Goal: Information Seeking & Learning: Understand process/instructions

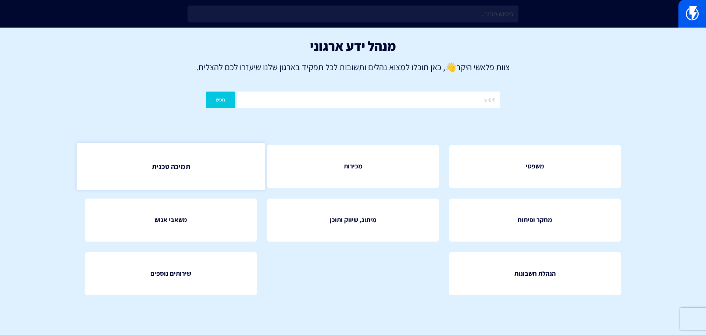
click at [184, 166] on span "תמיכה טכנית" at bounding box center [171, 166] width 38 height 10
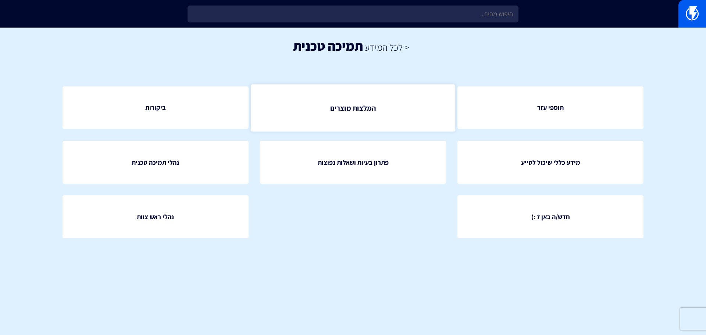
click at [372, 104] on span "המלצות מוצרים" at bounding box center [353, 108] width 46 height 10
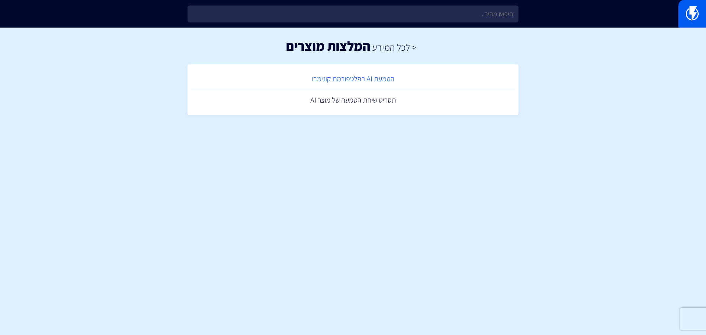
click at [383, 82] on link "הטמעת AI בפלטפורמת קונימבו" at bounding box center [352, 79] width 323 height 22
click at [382, 103] on link "תסריט שיחת הטמעה של מוצר AI" at bounding box center [352, 100] width 323 height 22
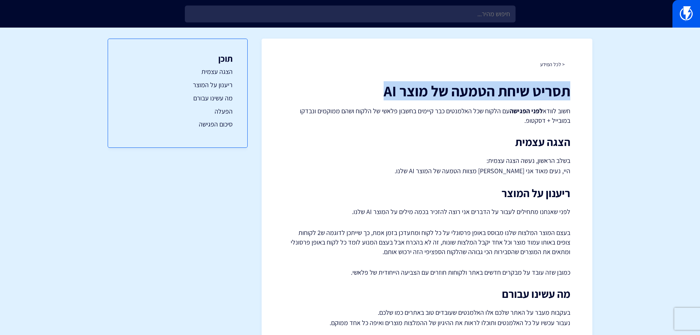
drag, startPoint x: 571, startPoint y: 86, endPoint x: 330, endPoint y: 89, distance: 240.8
click at [330, 89] on h1 "תסריט שיחת הטמעה של מוצר AI" at bounding box center [427, 91] width 287 height 16
copy h1 "תסריט שיחת הטמעה של מוצר AI"
click at [574, 96] on div "< לכל המידע תסריט שיחת הטמעה של מוצר AI חשוב לוודא לפני הפגישה עם הלקוח שכל האל…" at bounding box center [427, 246] width 331 height 414
drag, startPoint x: 579, startPoint y: 92, endPoint x: 344, endPoint y: 81, distance: 235.5
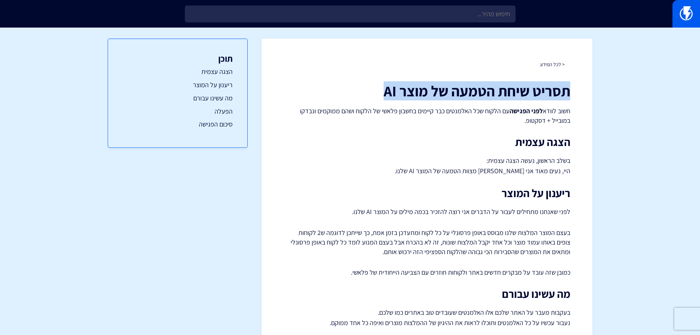
click at [344, 81] on div "< לכל המידע תסריט שיחת הטמעה של מוצר AI חשוב לוודא לפני הפגישה עם הלקוח שכל האל…" at bounding box center [427, 246] width 331 height 414
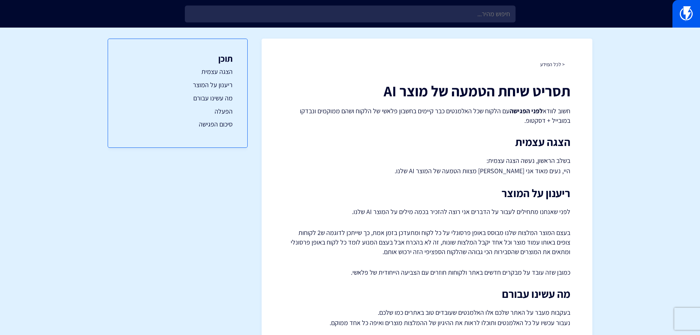
click at [471, 101] on div "תסריט שיחת הטמעה של מוצר AI חשוב לוודא לפני הפגישה עם הלקוח שכל האלמנטים כבר קי…" at bounding box center [427, 251] width 287 height 337
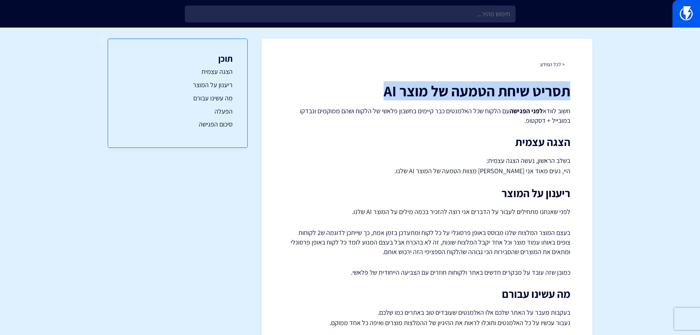
drag, startPoint x: 568, startPoint y: 90, endPoint x: 384, endPoint y: 97, distance: 184.3
click at [384, 97] on h1 "תסריט שיחת הטמעה של מוצר AI" at bounding box center [427, 91] width 287 height 16
click at [379, 95] on h1 "תסריט שיחת הטמעה של מוצר AI" at bounding box center [427, 91] width 287 height 16
drag, startPoint x: 576, startPoint y: 92, endPoint x: 451, endPoint y: 91, distance: 124.6
click at [451, 91] on div "< לכל המידע תסריט שיחת הטמעה של מוצר AI חשוב לוודא לפני הפגישה עם הלקוח שכל האל…" at bounding box center [427, 246] width 331 height 414
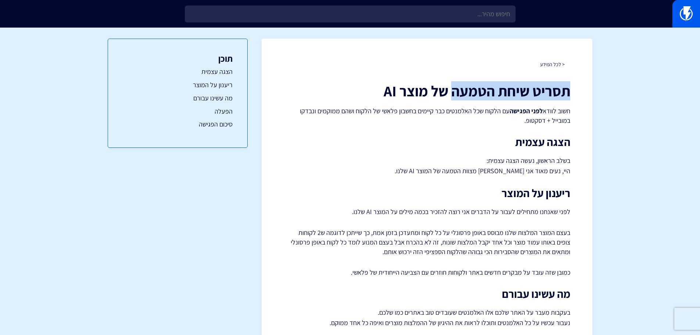
copy h1 "תסריט שיחת הטמעה"
click at [424, 84] on h1 "תסריט שיחת הטמעה של מוצר AI" at bounding box center [427, 91] width 287 height 16
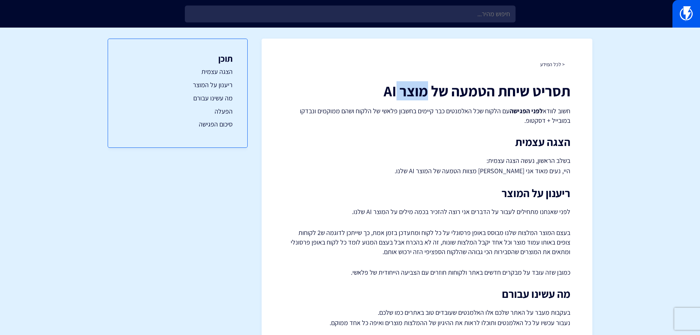
click at [424, 84] on h1 "תסריט שיחת הטמעה של מוצר AI" at bounding box center [427, 91] width 287 height 16
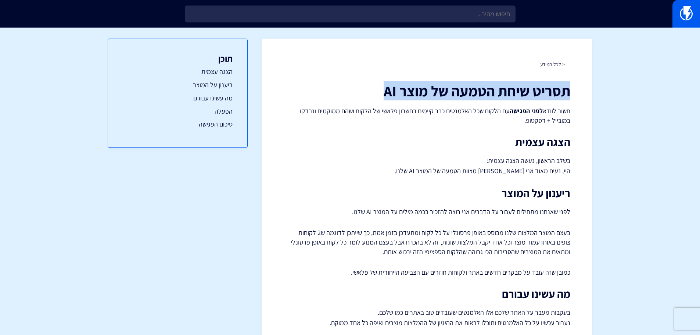
click at [424, 84] on h1 "תסריט שיחת הטמעה של מוצר AI" at bounding box center [427, 91] width 287 height 16
copy div "תסריט שיחת הטמעה של מוצר AI"
